Goal: Task Accomplishment & Management: Manage account settings

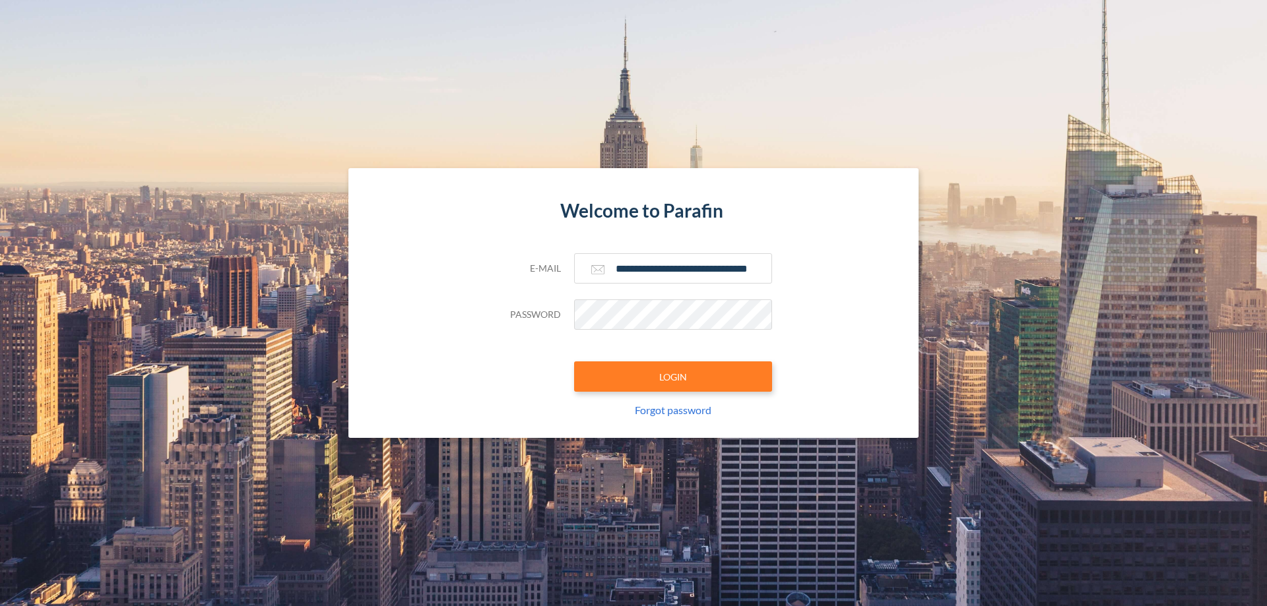
type input "**********"
click at [673, 377] on button "LOGIN" at bounding box center [673, 377] width 198 height 30
